Goal: Navigation & Orientation: Find specific page/section

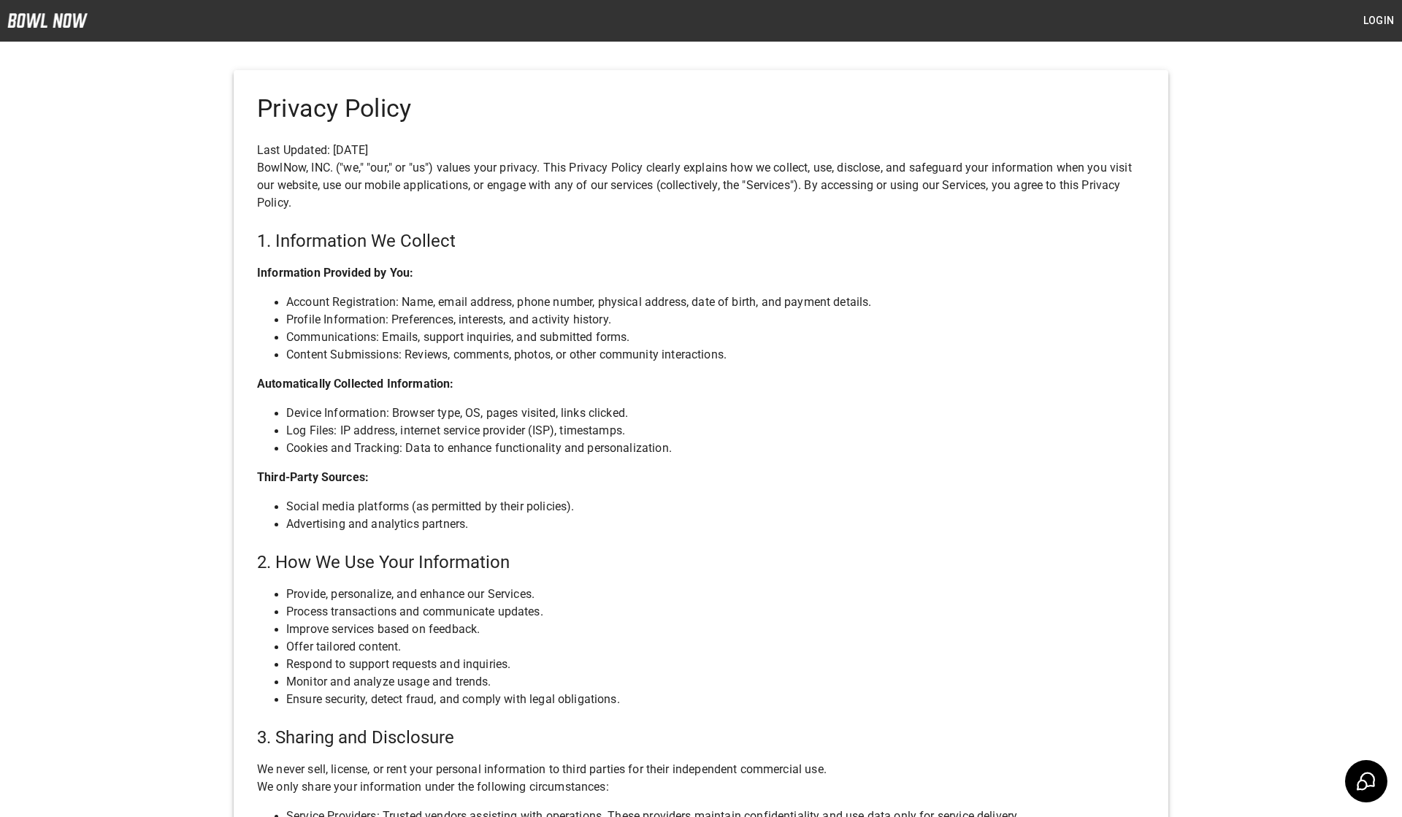
scroll to position [437, 0]
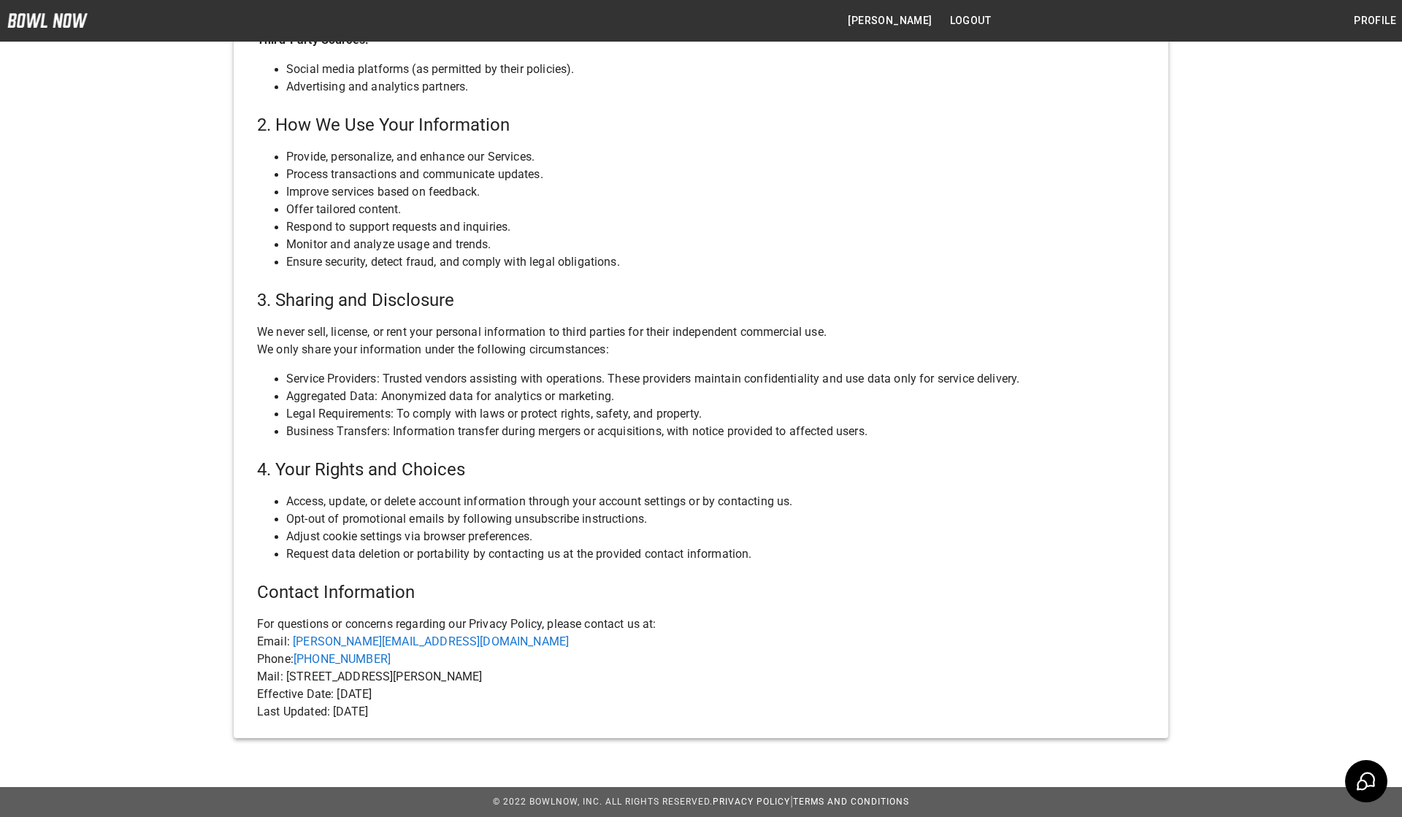
click at [69, 17] on img at bounding box center [47, 20] width 80 height 15
